Goal: Task Accomplishment & Management: Complete application form

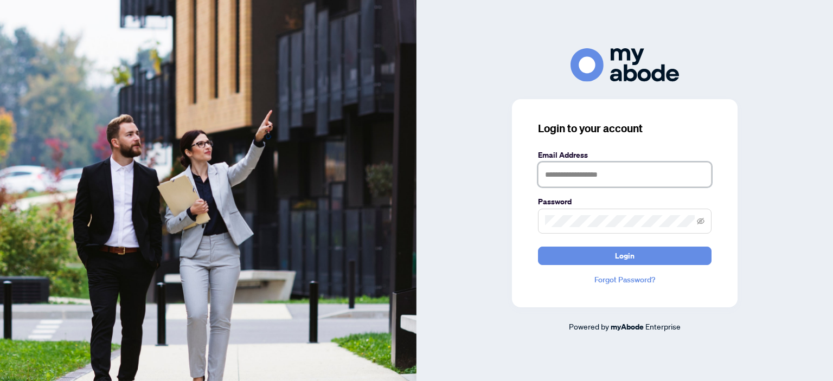
click at [569, 177] on input "text" at bounding box center [625, 174] width 174 height 25
type input "**********"
click at [613, 260] on button "Login" at bounding box center [625, 256] width 174 height 18
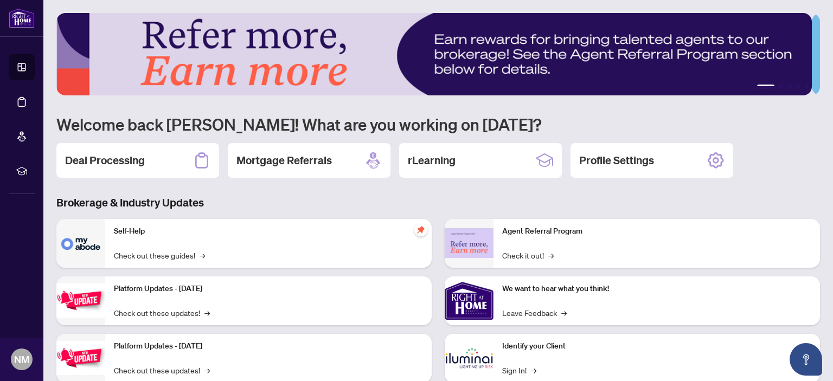
click at [102, 153] on h2 "Deal Processing" at bounding box center [105, 160] width 80 height 15
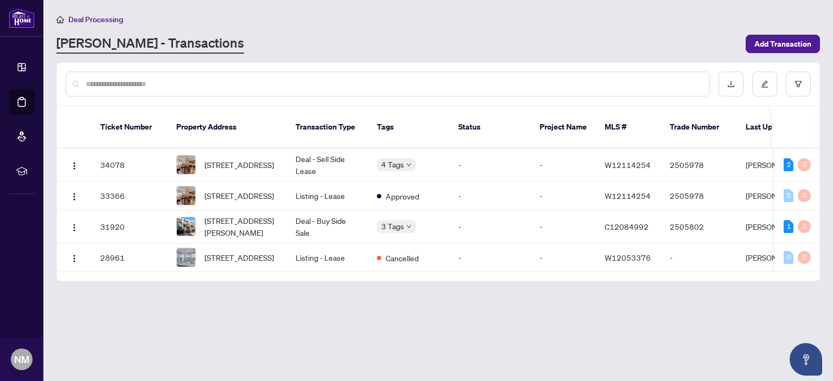
click at [781, 39] on span "Add Transaction" at bounding box center [782, 43] width 57 height 17
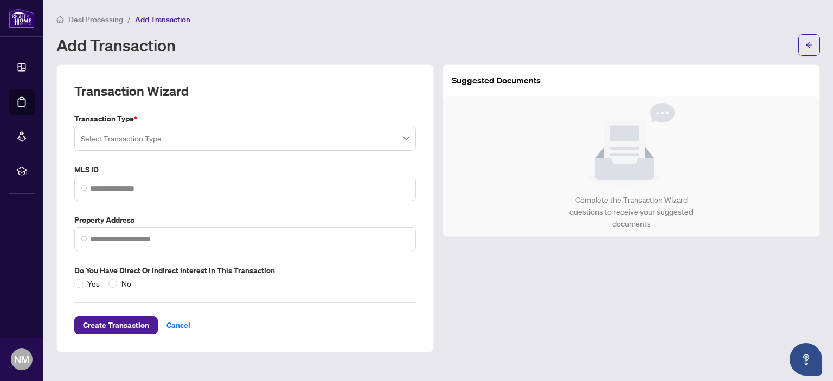
click at [371, 144] on input "search" at bounding box center [240, 140] width 319 height 24
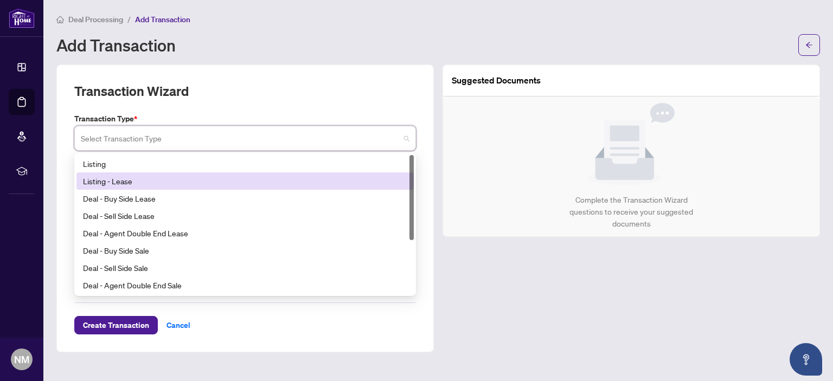
click at [102, 183] on div "Listing - Lease" at bounding box center [245, 181] width 324 height 12
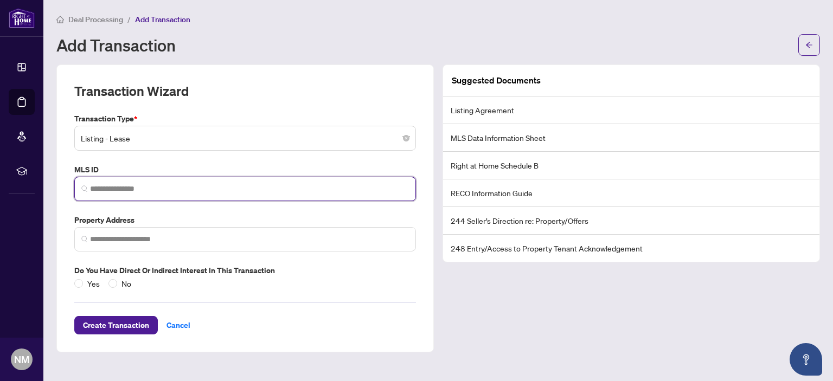
click at [121, 187] on input "search" at bounding box center [249, 188] width 319 height 11
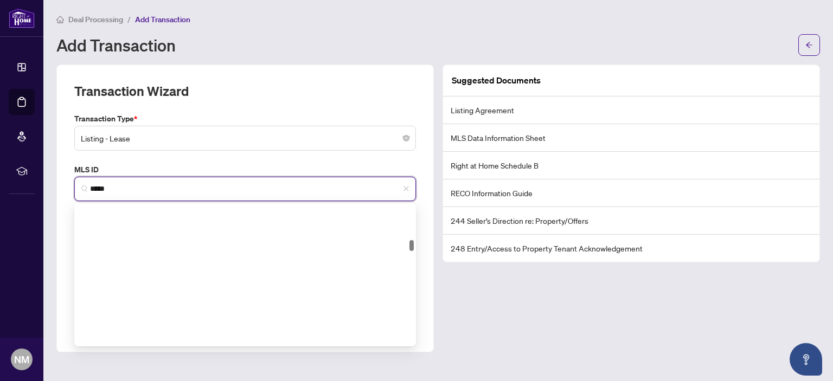
scroll to position [474, 0]
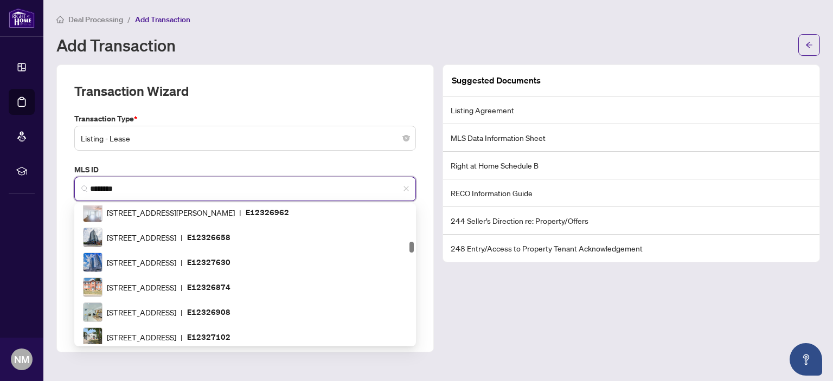
type input "*********"
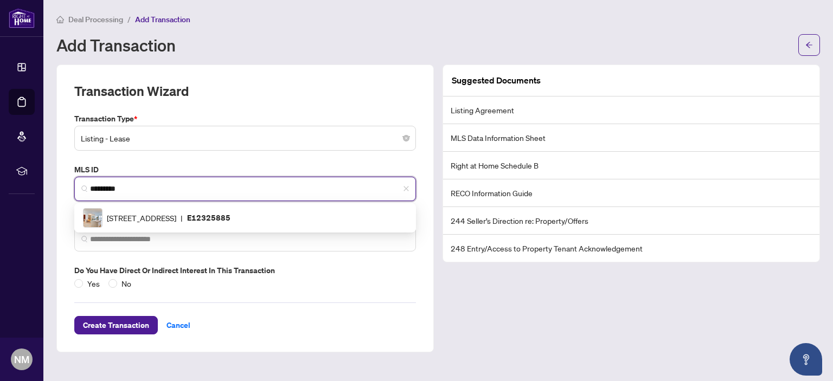
scroll to position [0, 0]
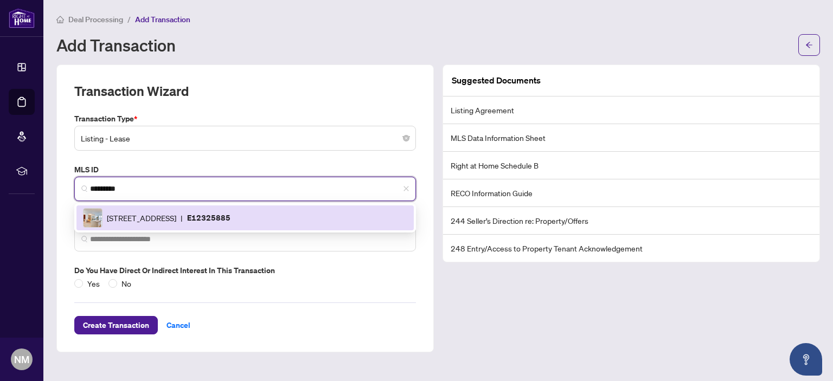
click at [169, 212] on span "22 East Haven Dr, Toronto, Ontario M1N 0B4, Canada" at bounding box center [141, 218] width 69 height 12
type input "**********"
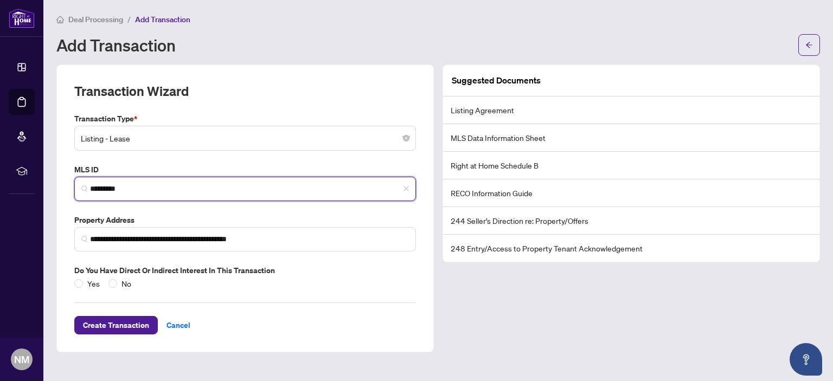
type input "*********"
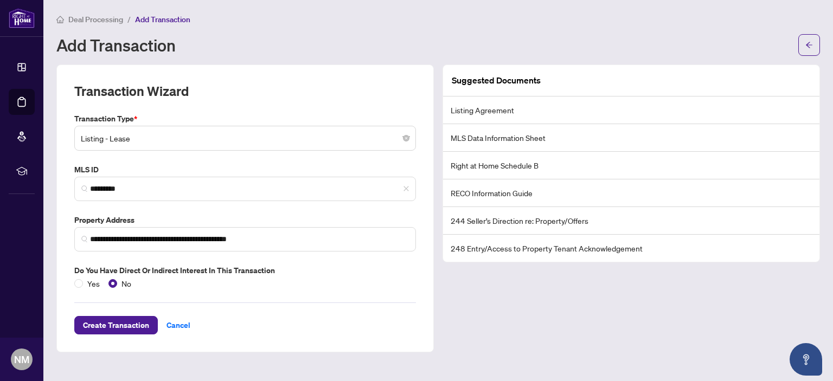
click at [145, 326] on span "Create Transaction" at bounding box center [116, 325] width 66 height 17
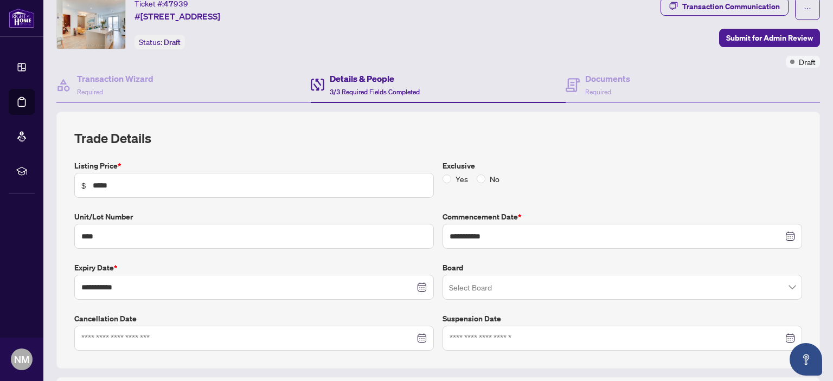
scroll to position [54, 0]
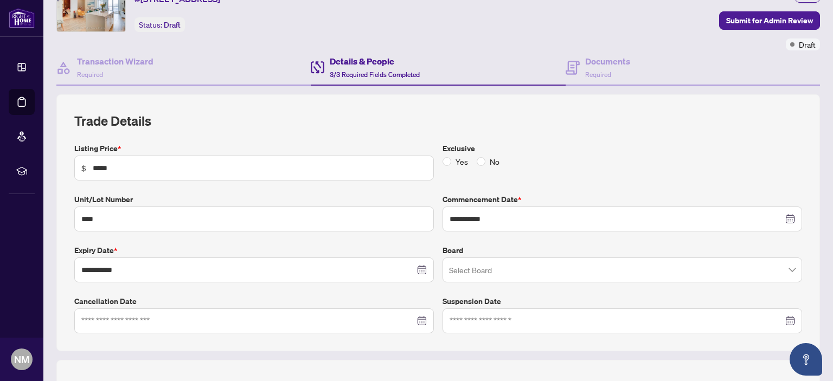
click at [457, 278] on input "search" at bounding box center [617, 272] width 337 height 24
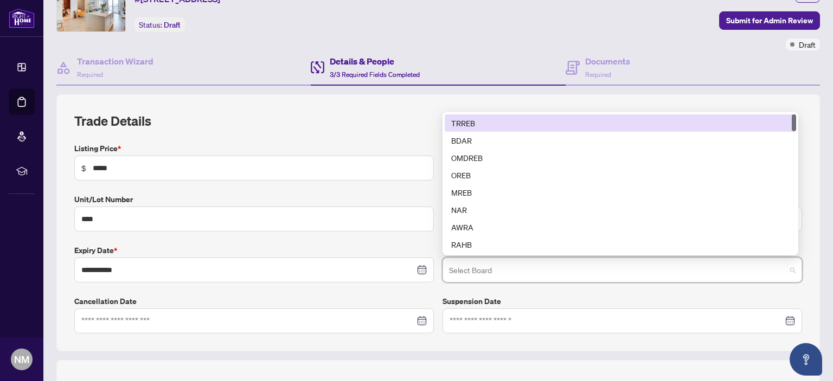
click at [471, 117] on div "TRREB" at bounding box center [620, 123] width 338 height 12
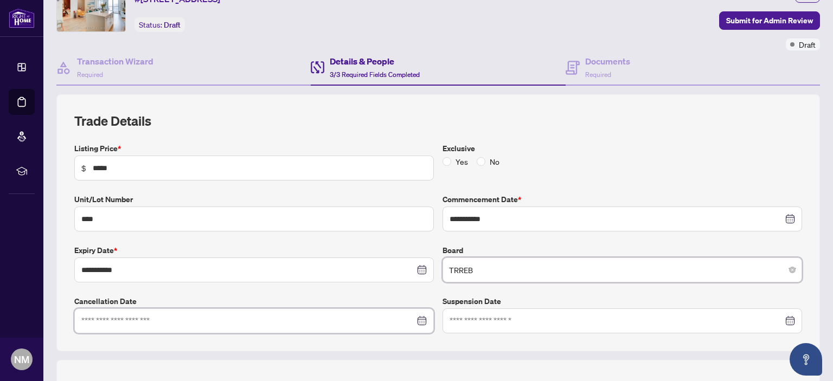
click at [171, 318] on input at bounding box center [247, 321] width 333 height 12
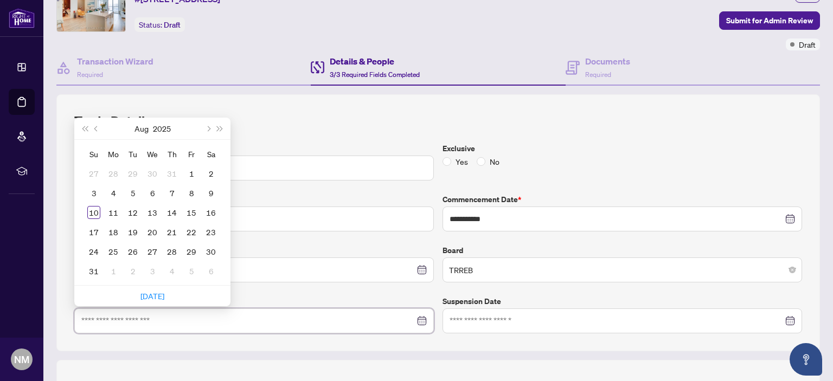
scroll to position [163, 0]
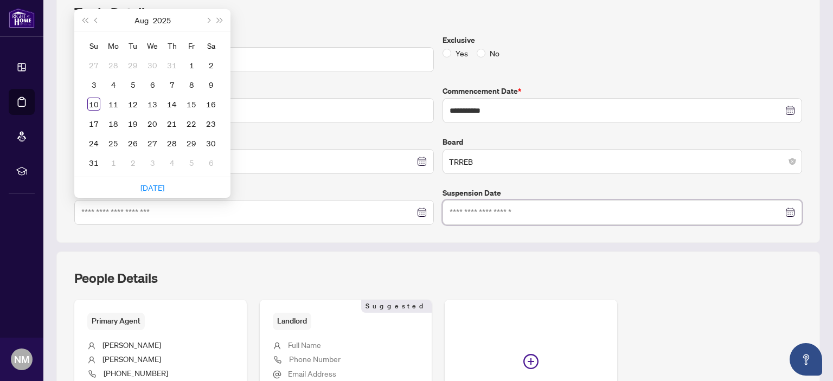
click at [516, 207] on input at bounding box center [615, 213] width 333 height 12
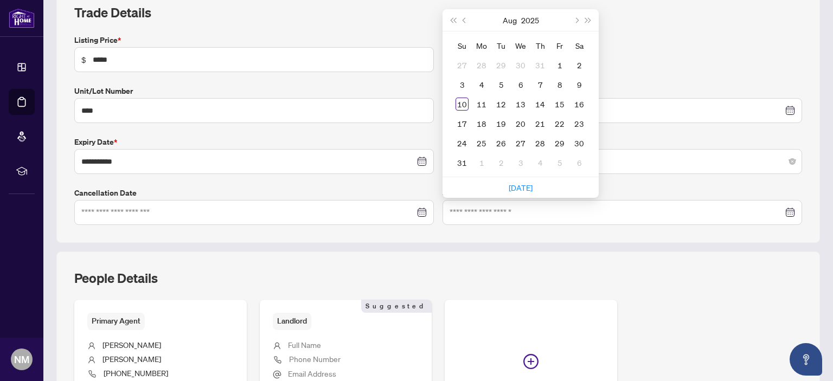
click at [613, 187] on label "Suspension Date" at bounding box center [621, 193] width 359 height 12
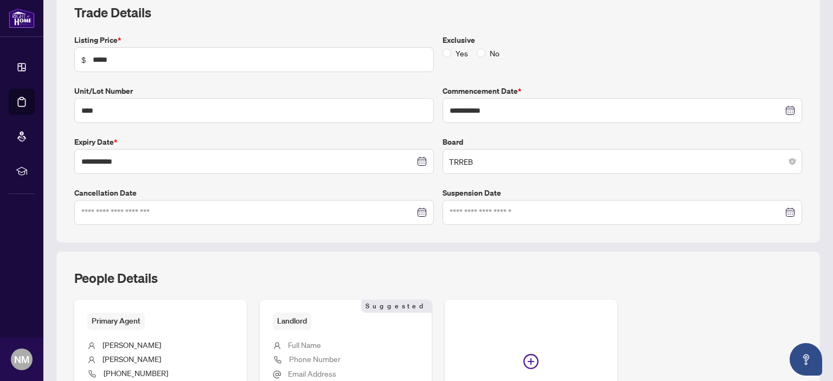
scroll to position [323, 0]
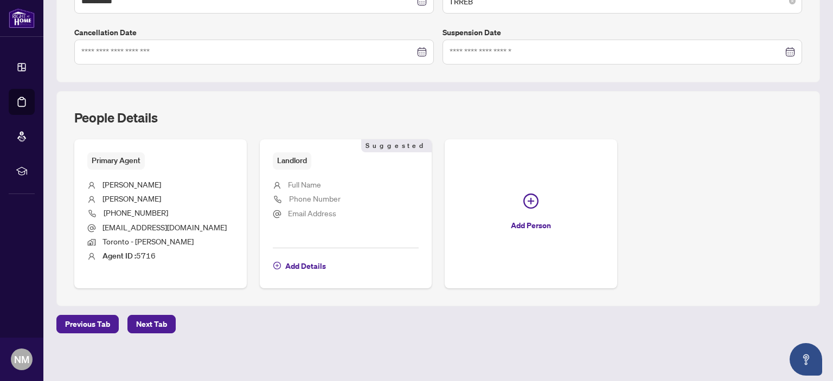
click at [154, 327] on span "Next Tab" at bounding box center [151, 324] width 31 height 17
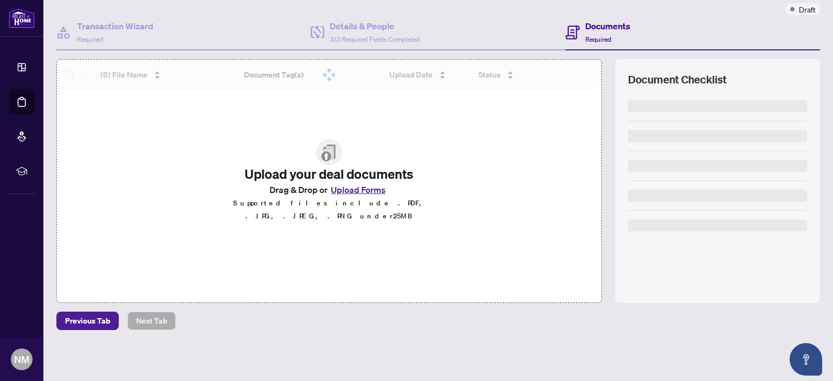
scroll to position [87, 0]
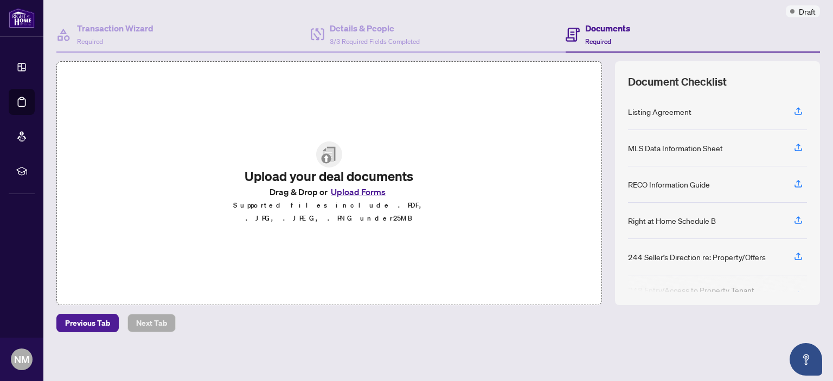
click at [358, 197] on button "Upload Forms" at bounding box center [357, 192] width 61 height 14
click at [793, 110] on icon "button" at bounding box center [798, 111] width 10 height 10
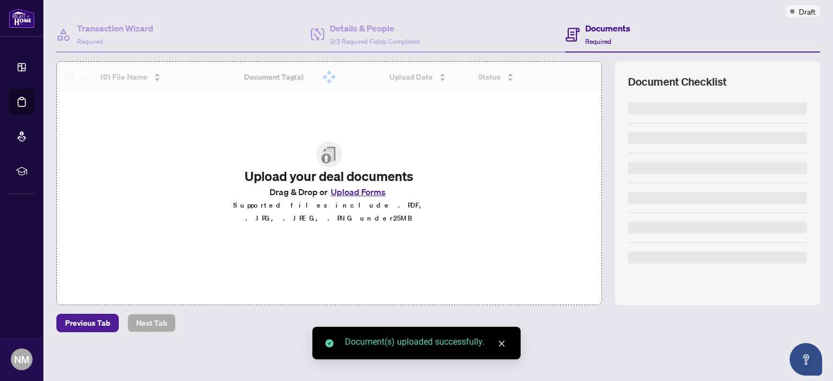
click at [791, 144] on div at bounding box center [717, 139] width 179 height 30
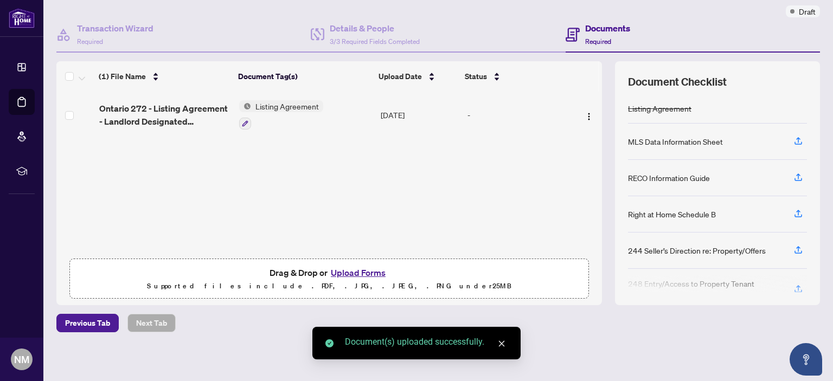
click at [793, 144] on span "button" at bounding box center [798, 141] width 10 height 17
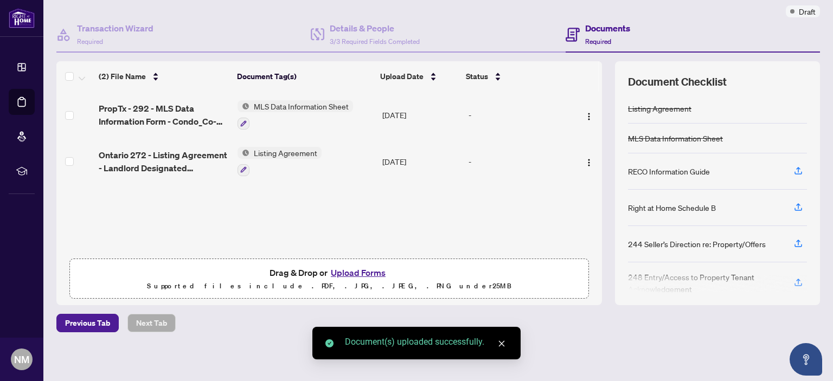
click at [793, 170] on icon "button" at bounding box center [798, 171] width 10 height 10
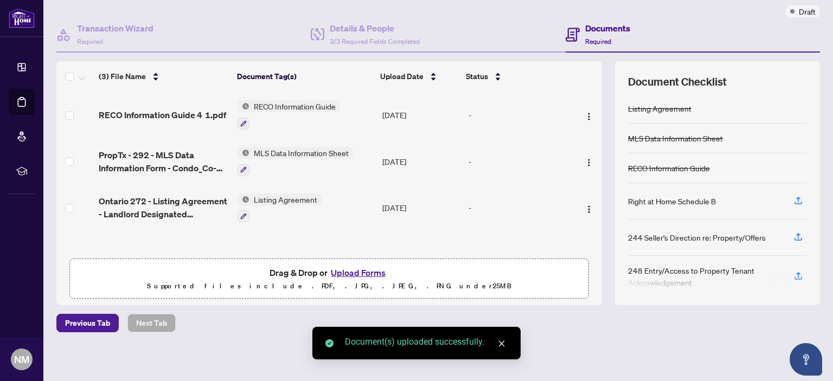
click at [793, 198] on icon "button" at bounding box center [798, 201] width 10 height 10
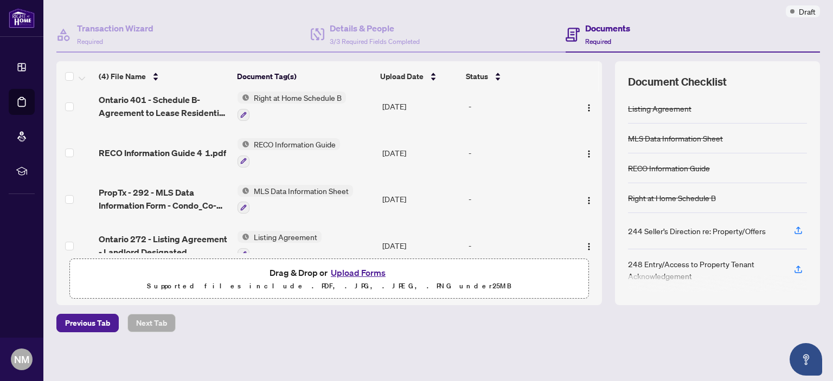
scroll to position [0, 0]
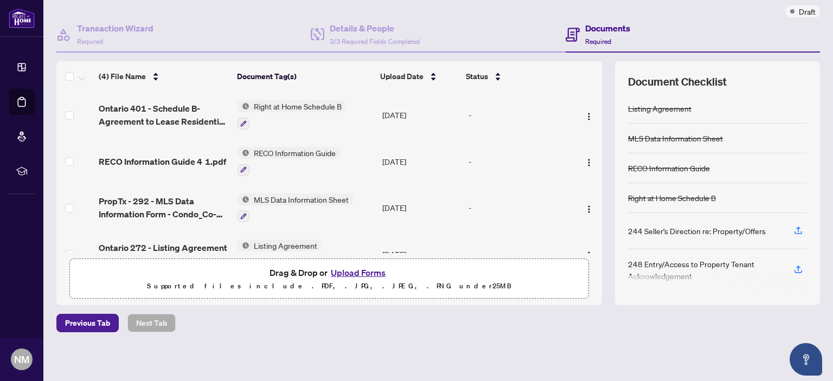
click at [586, 37] on span "Required" at bounding box center [598, 41] width 26 height 8
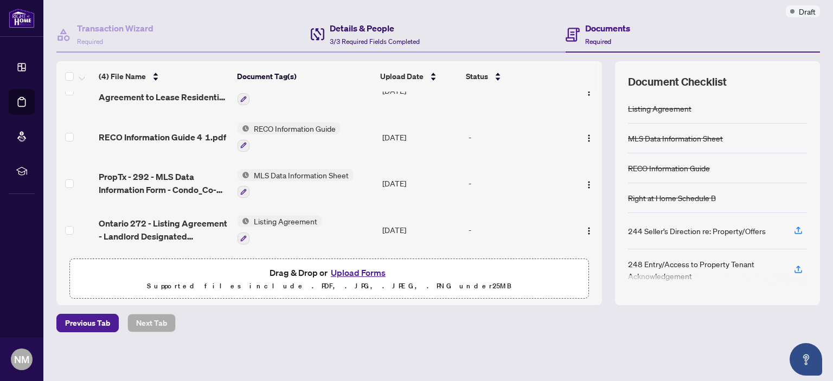
click at [369, 28] on h4 "Details & People" at bounding box center [375, 28] width 90 height 13
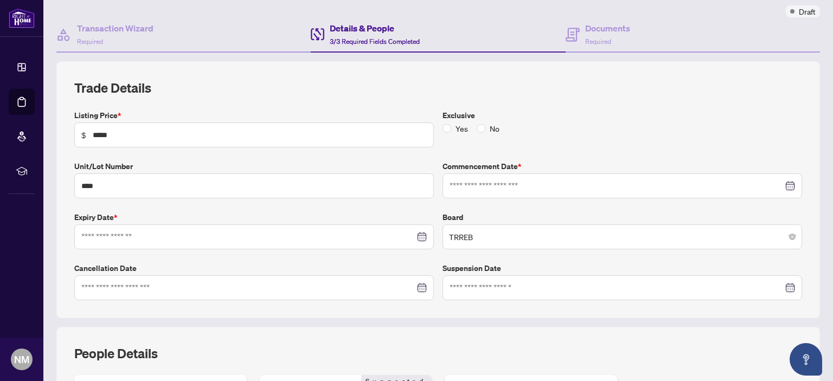
type input "**********"
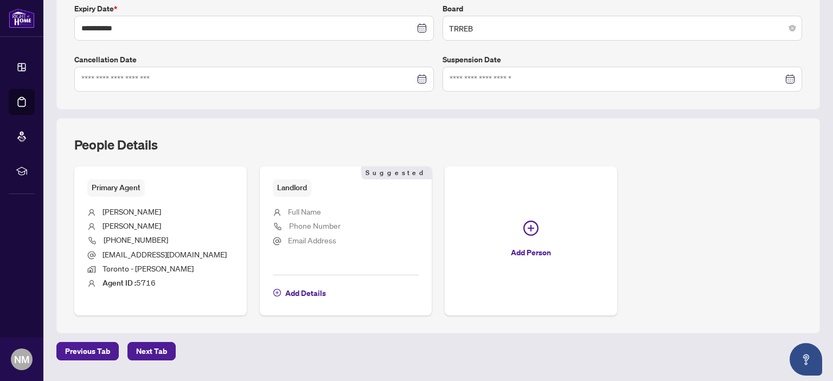
scroll to position [304, 0]
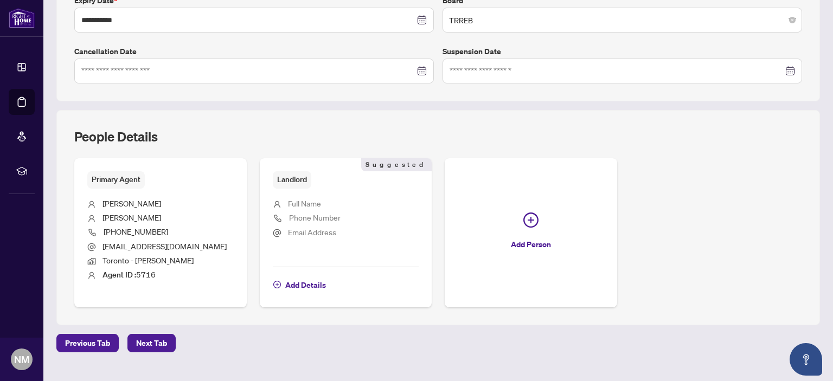
click at [308, 282] on span "Add Details" at bounding box center [305, 285] width 41 height 17
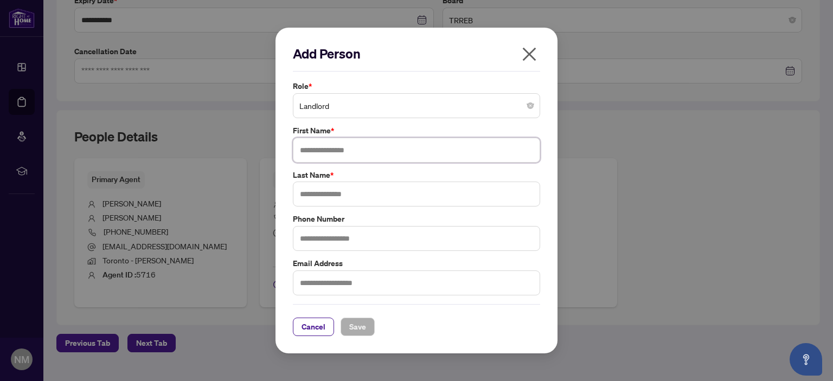
click at [341, 144] on input "text" at bounding box center [416, 150] width 247 height 25
type input "******"
type input "**********"
click at [363, 324] on span "Save" at bounding box center [357, 326] width 17 height 17
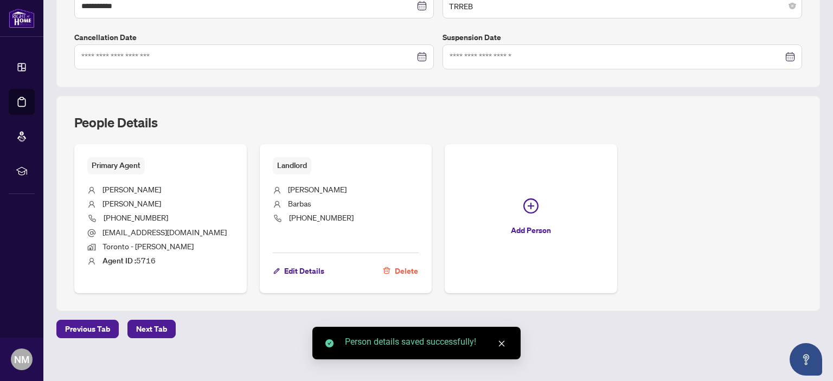
scroll to position [323, 0]
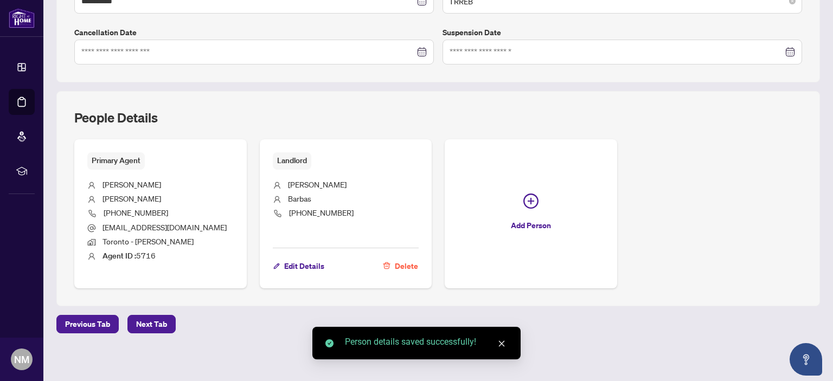
click at [157, 322] on span "Next Tab" at bounding box center [151, 324] width 31 height 17
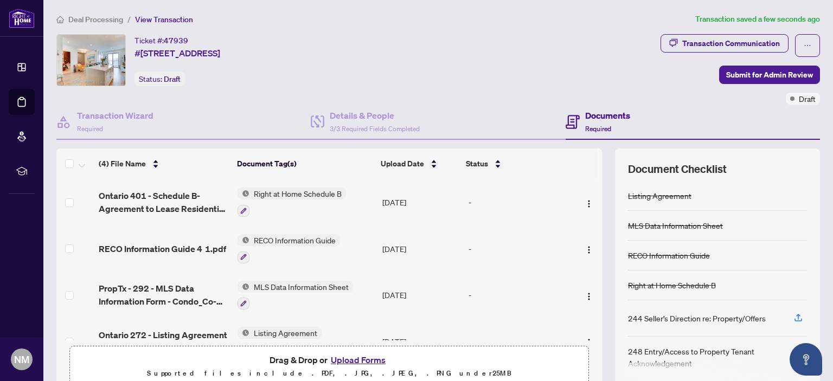
click at [741, 73] on span "Submit for Admin Review" at bounding box center [769, 74] width 87 height 17
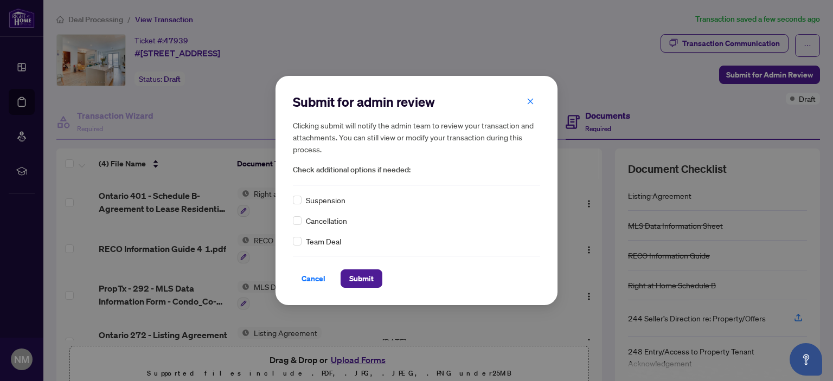
click at [361, 274] on span "Submit" at bounding box center [361, 278] width 24 height 17
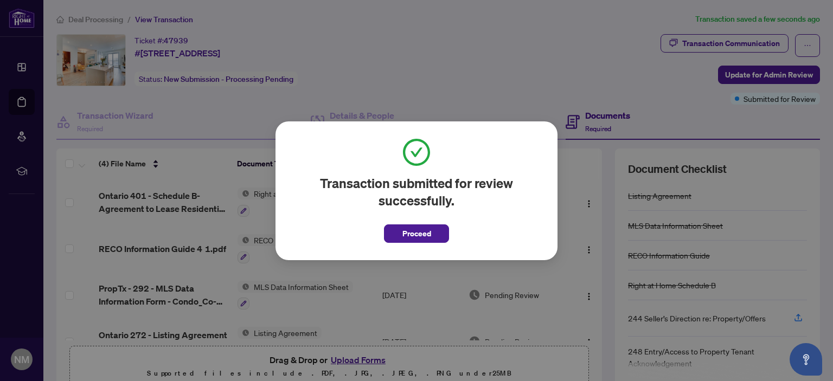
click at [419, 233] on span "Proceed" at bounding box center [416, 233] width 29 height 17
